Goal: Use online tool/utility

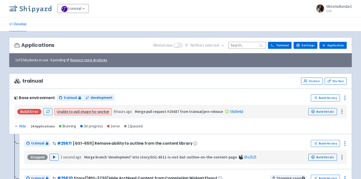
click at [23, 9] on img at bounding box center [30, 9] width 42 height 8
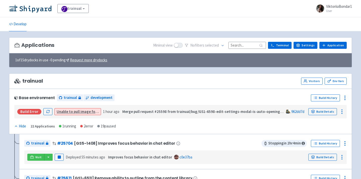
click at [247, 45] on input at bounding box center [247, 45] width 38 height 7
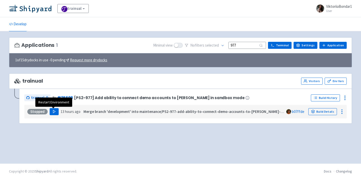
type input "977"
click at [52, 113] on icon "button" at bounding box center [54, 112] width 4 height 4
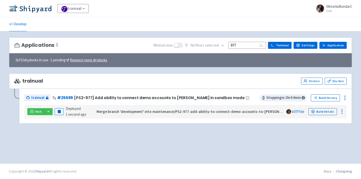
click at [103, 150] on div "Applications 1 Minimal view No filter s selected 977 Terminal Settings Applicat…" at bounding box center [180, 97] width 343 height 120
click at [46, 108] on div "Visit Pause Deployed 1 second ago Merge branch 'development' into maintenance/P…" at bounding box center [185, 112] width 318 height 10
click at [47, 111] on button "button" at bounding box center [48, 111] width 9 height 7
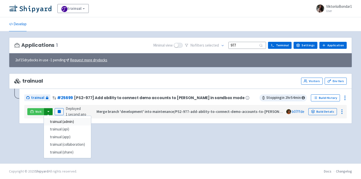
click at [60, 121] on link "trainual (admin)" at bounding box center [67, 122] width 47 height 8
